Goal: Information Seeking & Learning: Learn about a topic

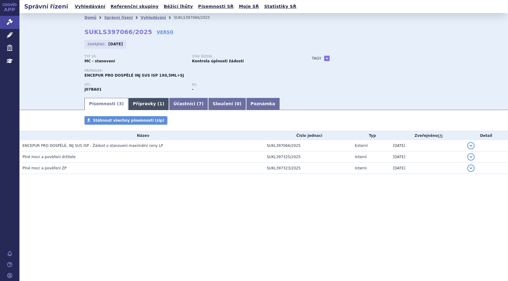
click at [137, 104] on link "Přípravky ( 1 )" at bounding box center [148, 104] width 40 height 12
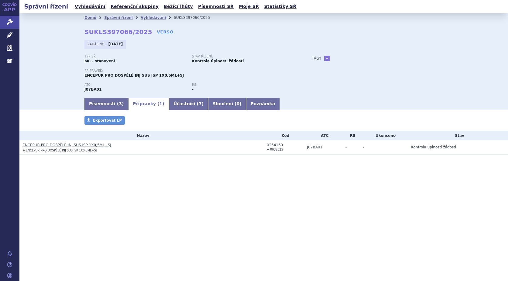
click at [52, 145] on link "ENCEPUR PRO DOSPĚLÉ INJ SUS ISP 1X0,5ML+SJ" at bounding box center [66, 145] width 89 height 4
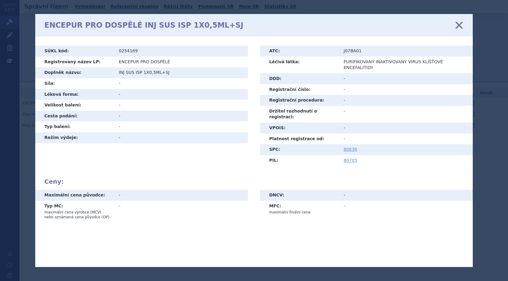
click at [459, 26] on icon at bounding box center [458, 25] width 13 height 13
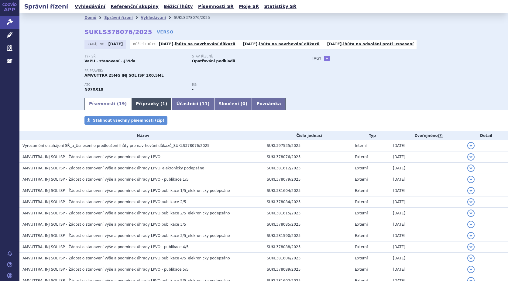
click at [141, 104] on link "Přípravky ( 1 )" at bounding box center [151, 104] width 40 height 12
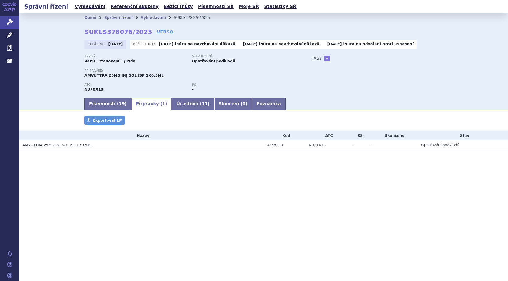
click at [67, 143] on link "AMVUTTRA 25MG INJ SOL ISP 1X0,5ML" at bounding box center [57, 145] width 70 height 4
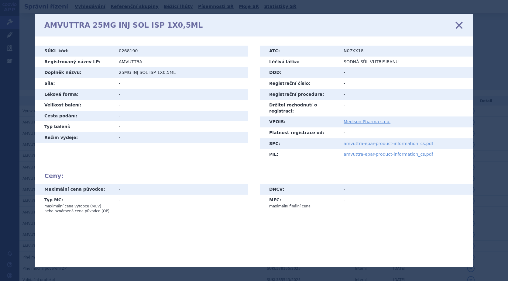
click at [369, 141] on link "amvuttra-epar-product-information_cs.pdf" at bounding box center [388, 143] width 90 height 5
click at [461, 25] on icon at bounding box center [458, 25] width 13 height 13
